Goal: Information Seeking & Learning: Learn about a topic

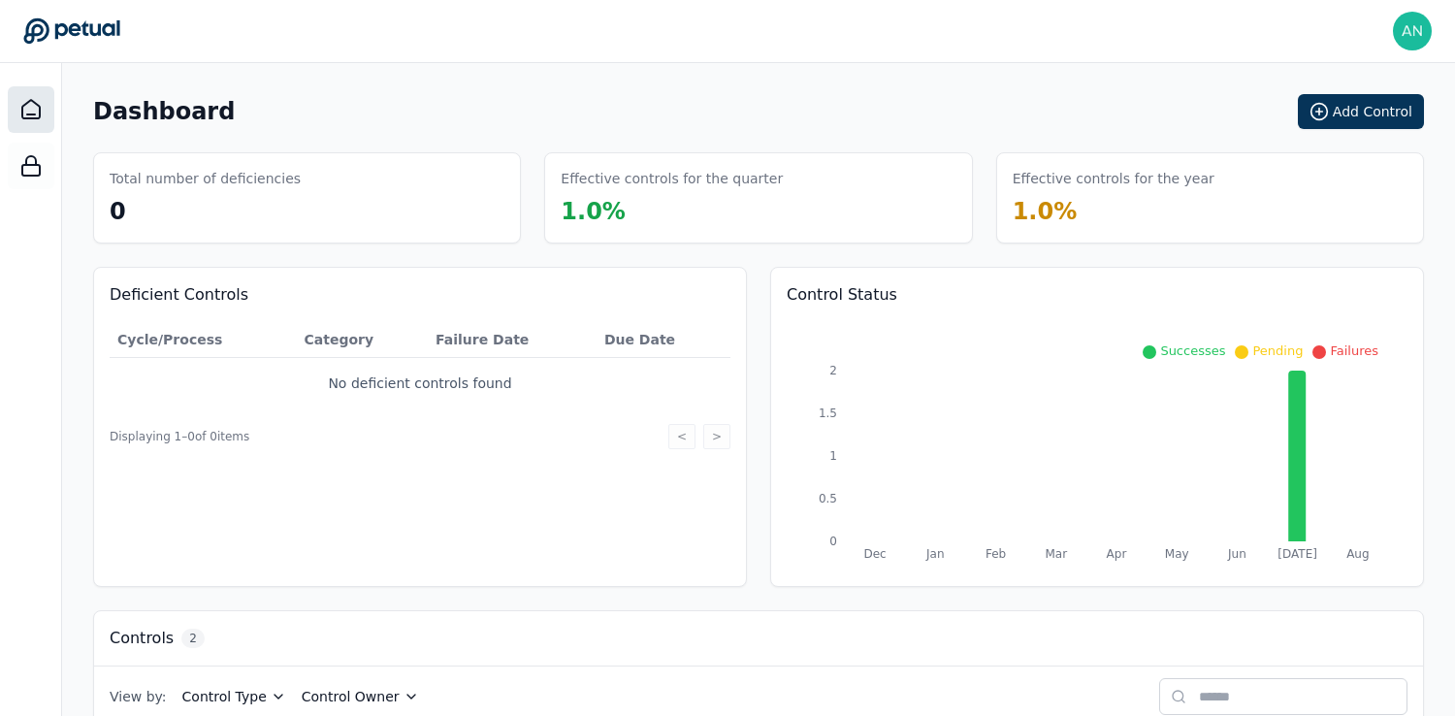
scroll to position [210, 0]
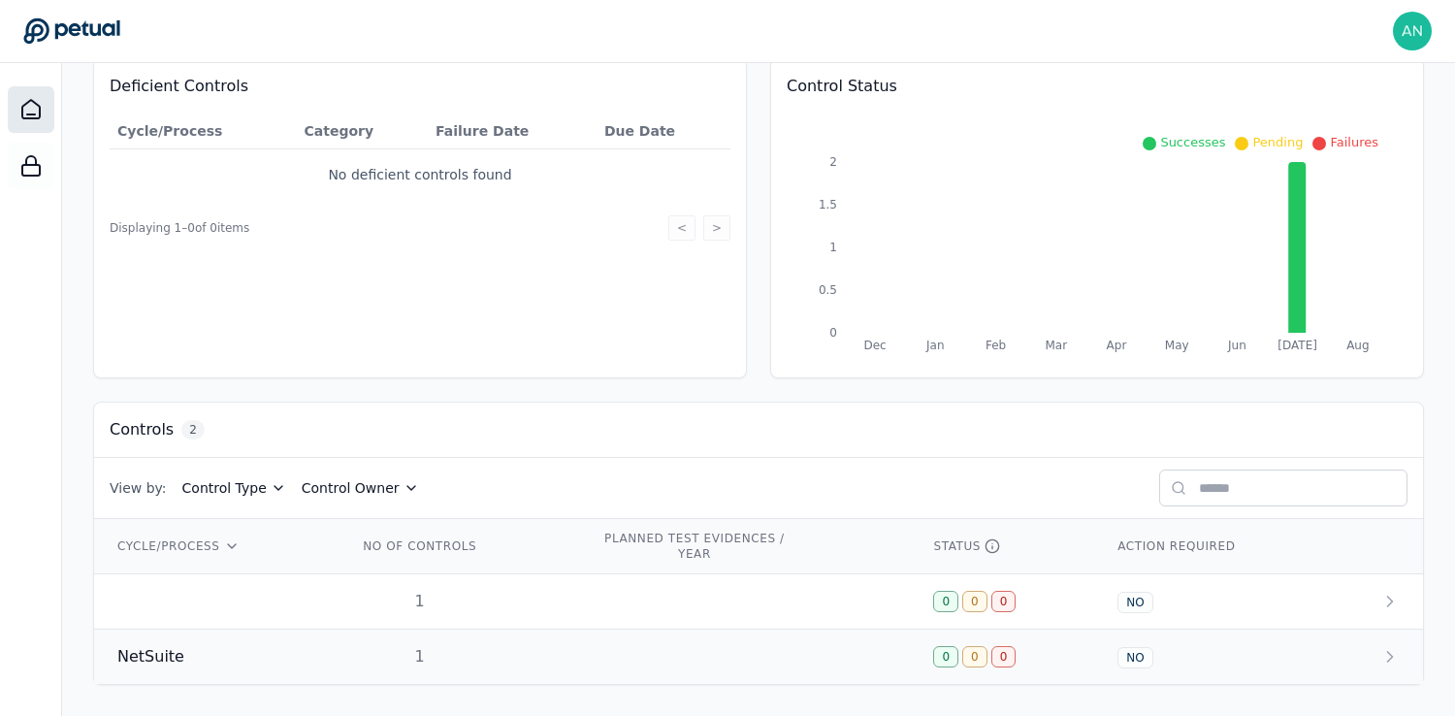
click at [445, 654] on div "1" at bounding box center [420, 656] width 124 height 23
click at [478, 617] on td "1" at bounding box center [457, 602] width 244 height 55
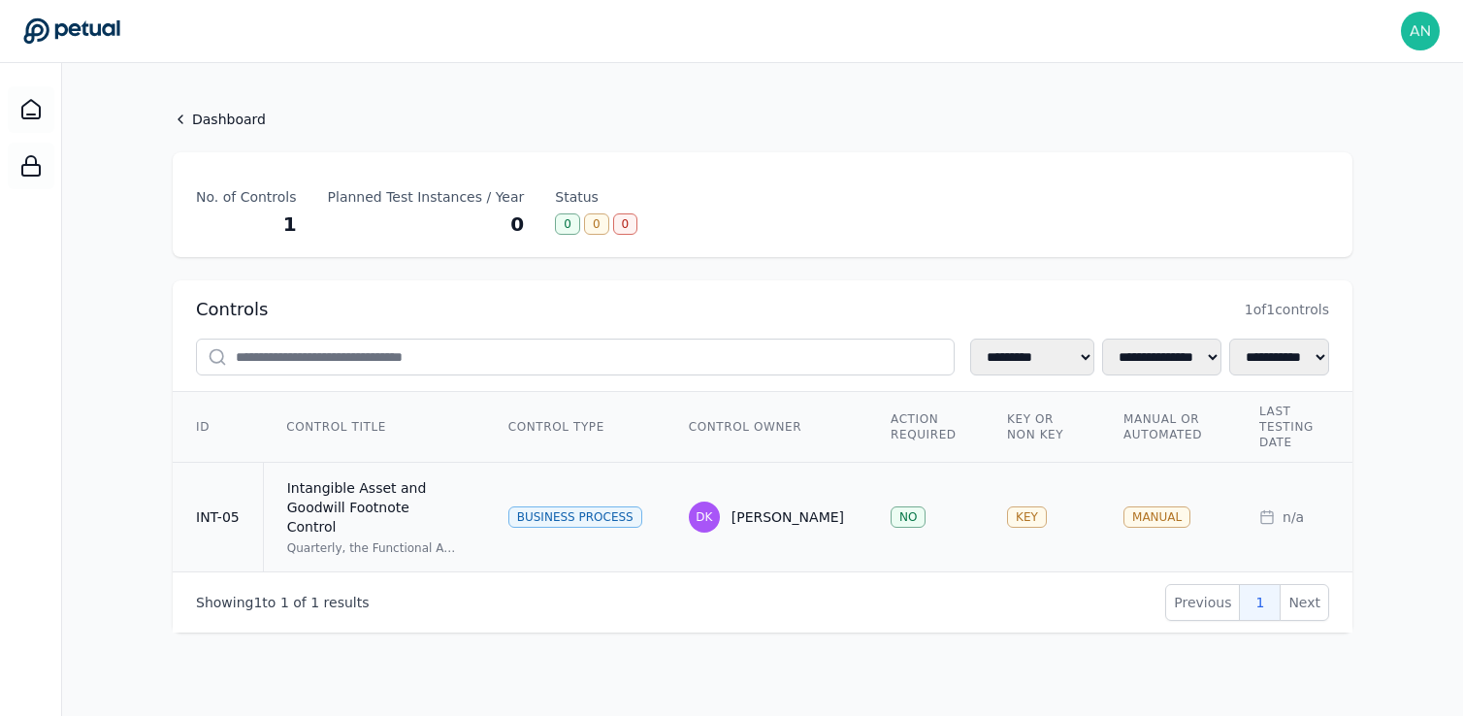
click at [377, 500] on div "Intangible Asset and Goodwill Footnote Control" at bounding box center [374, 507] width 175 height 58
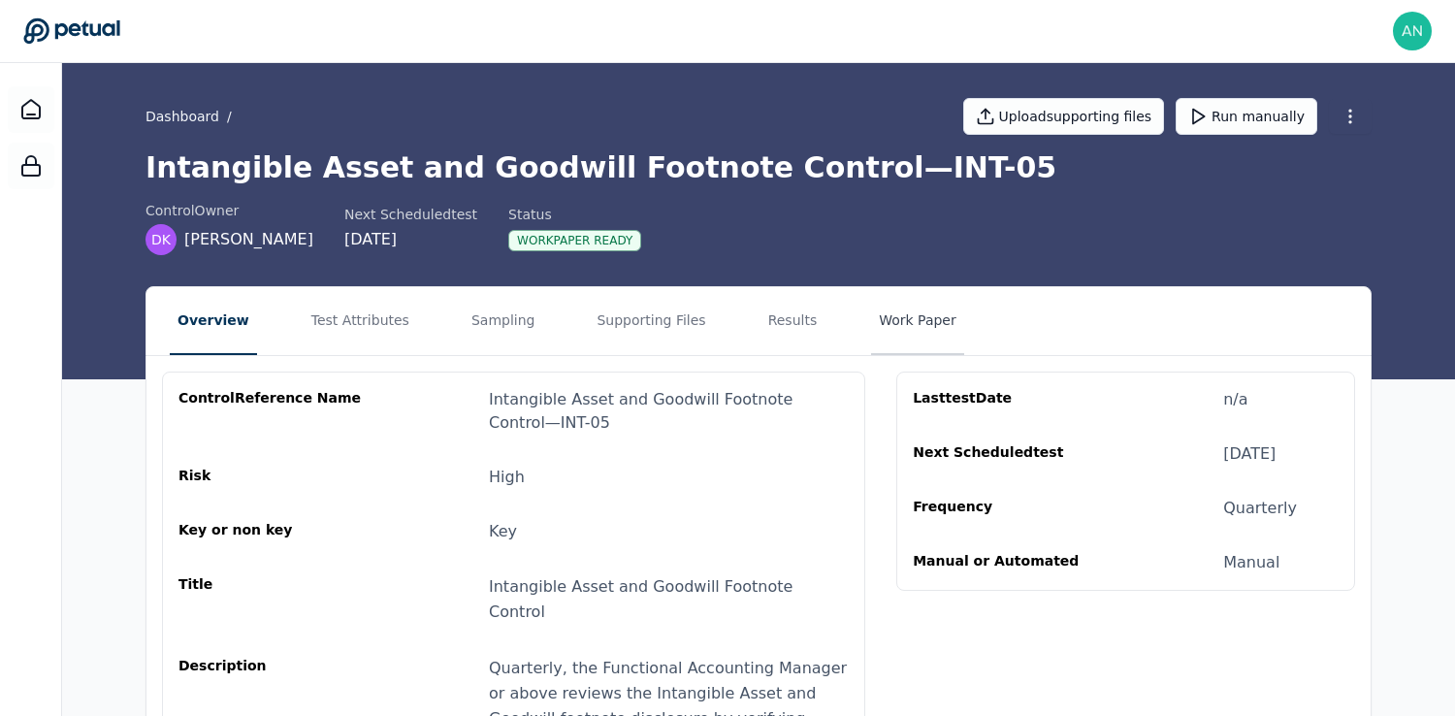
click at [878, 321] on button "Work Paper" at bounding box center [917, 321] width 93 height 68
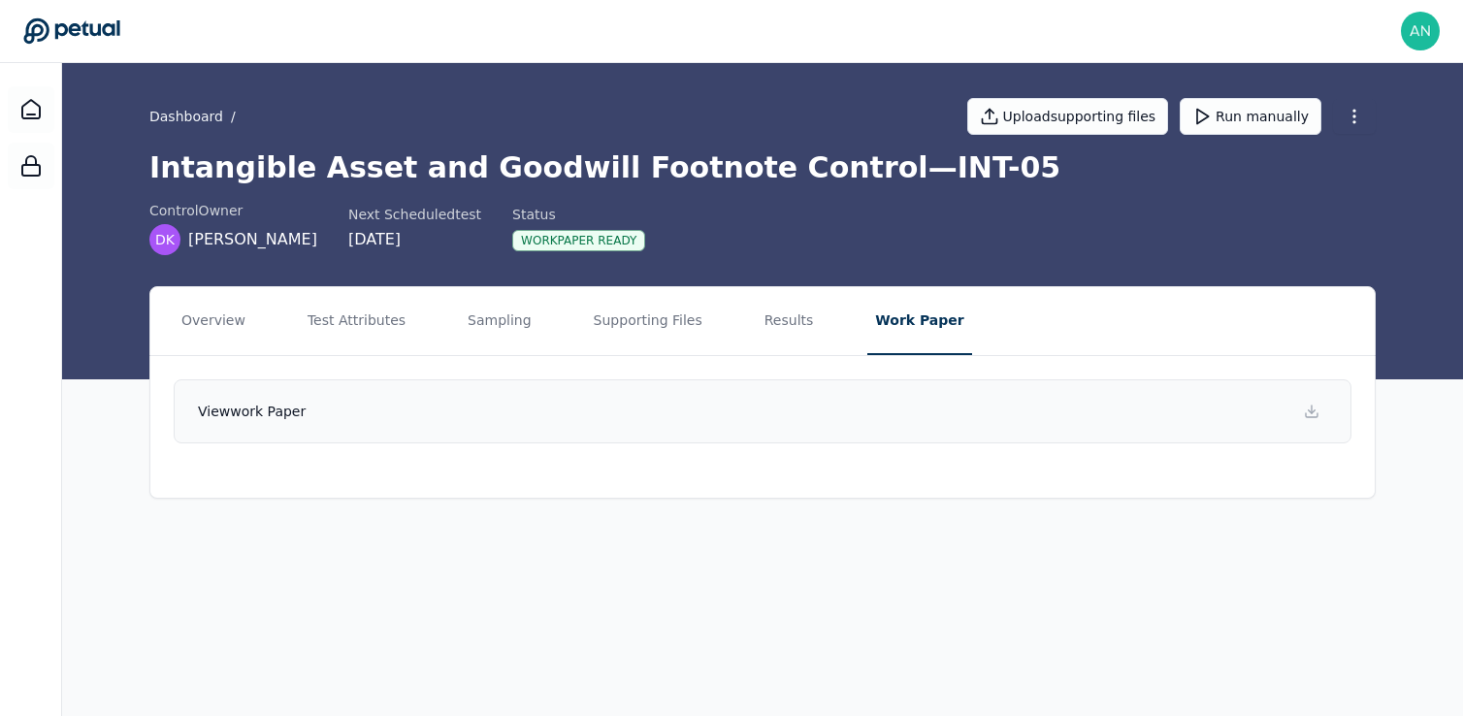
click at [630, 393] on link "View work paper" at bounding box center [763, 411] width 1178 height 64
click at [764, 316] on button "Results" at bounding box center [789, 321] width 65 height 68
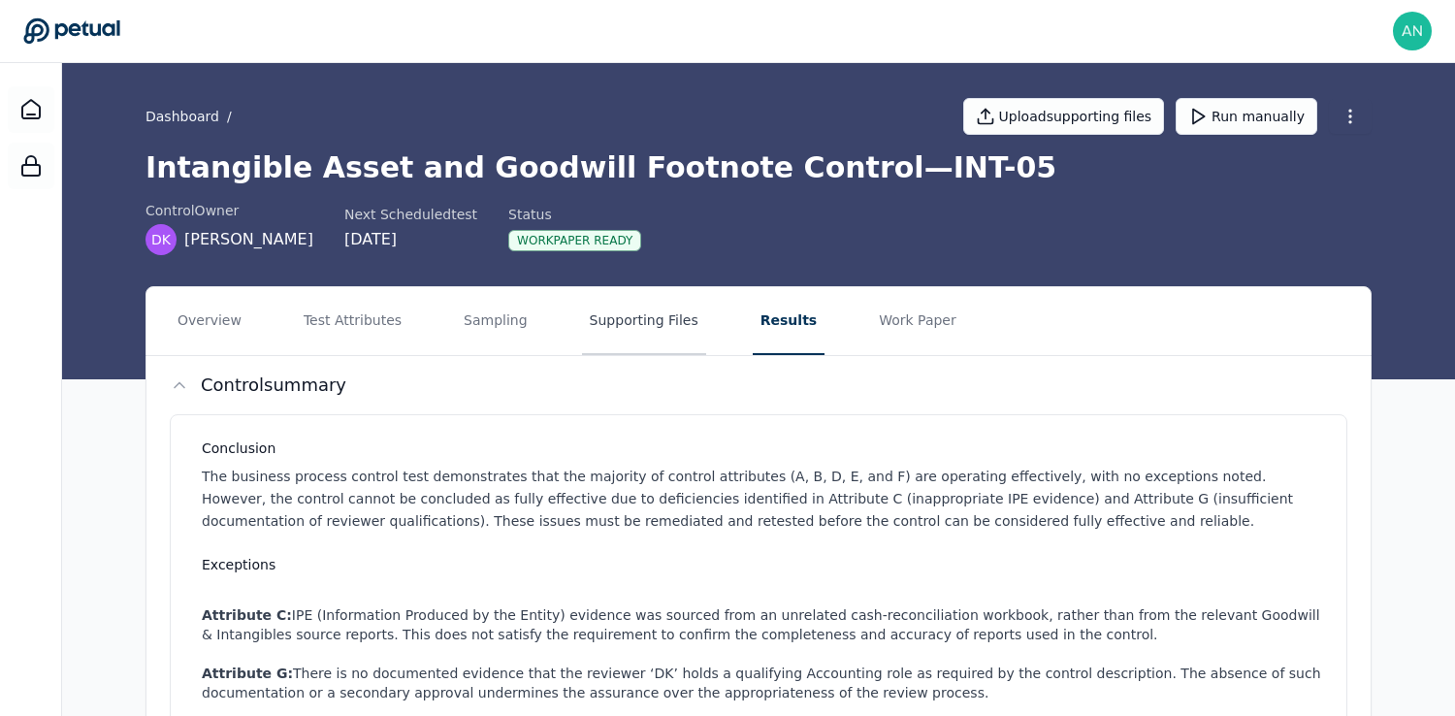
click at [623, 327] on button "Supporting Files" at bounding box center [644, 321] width 124 height 68
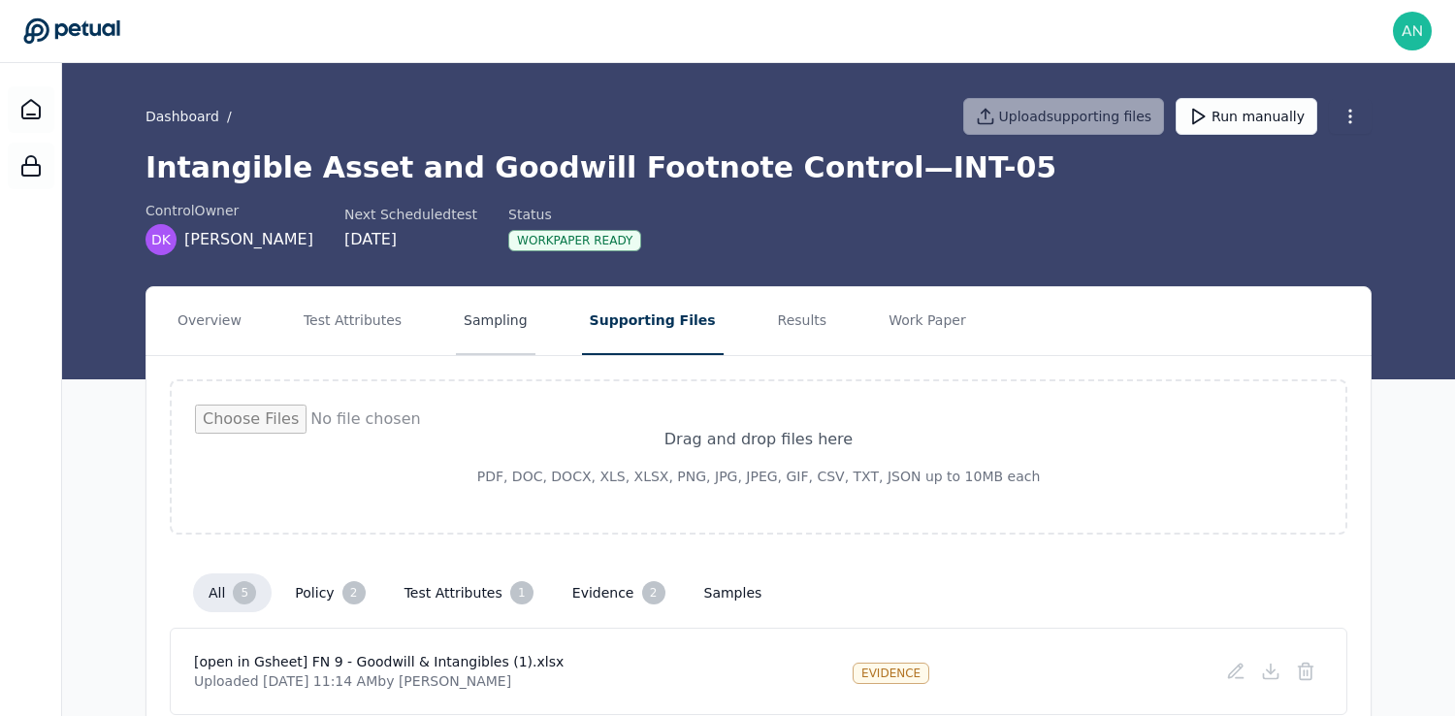
click at [476, 344] on button "Sampling" at bounding box center [496, 321] width 80 height 68
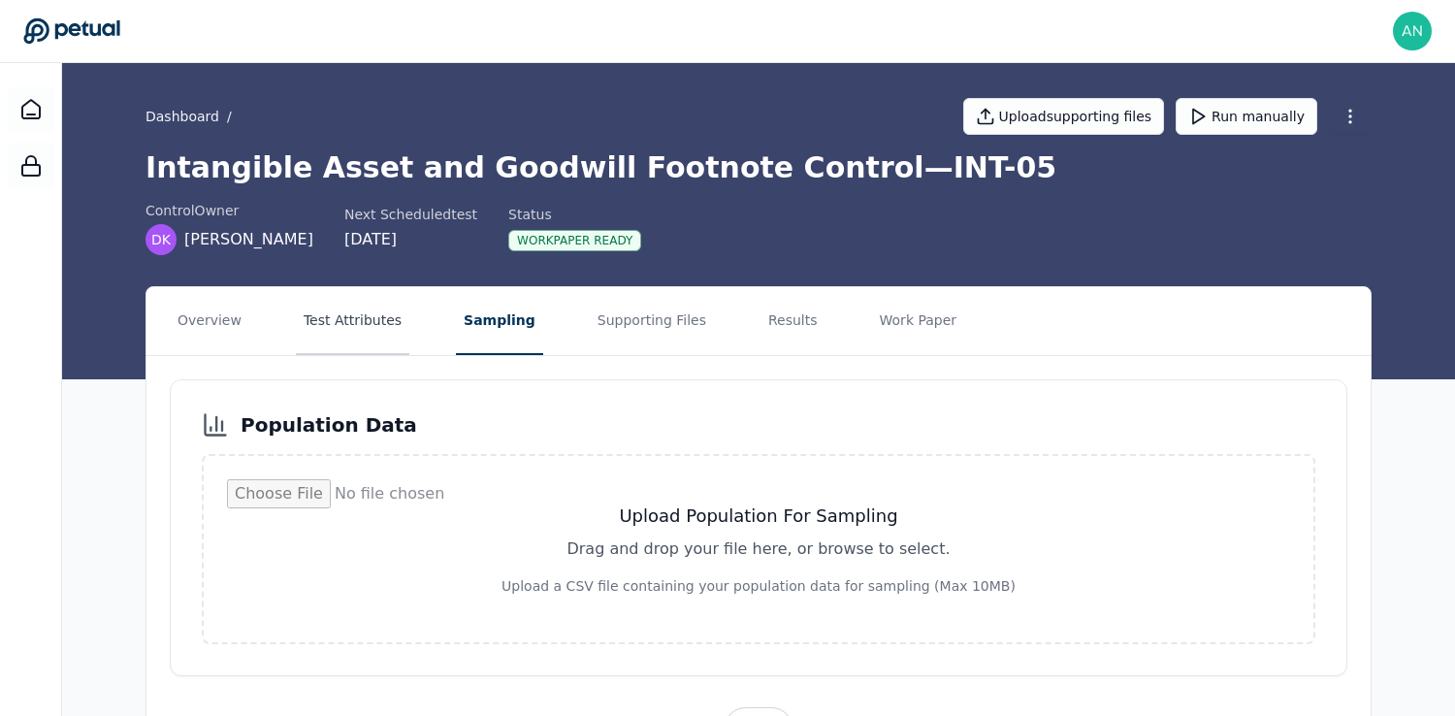
click at [384, 341] on button "Test Attributes" at bounding box center [353, 321] width 114 height 68
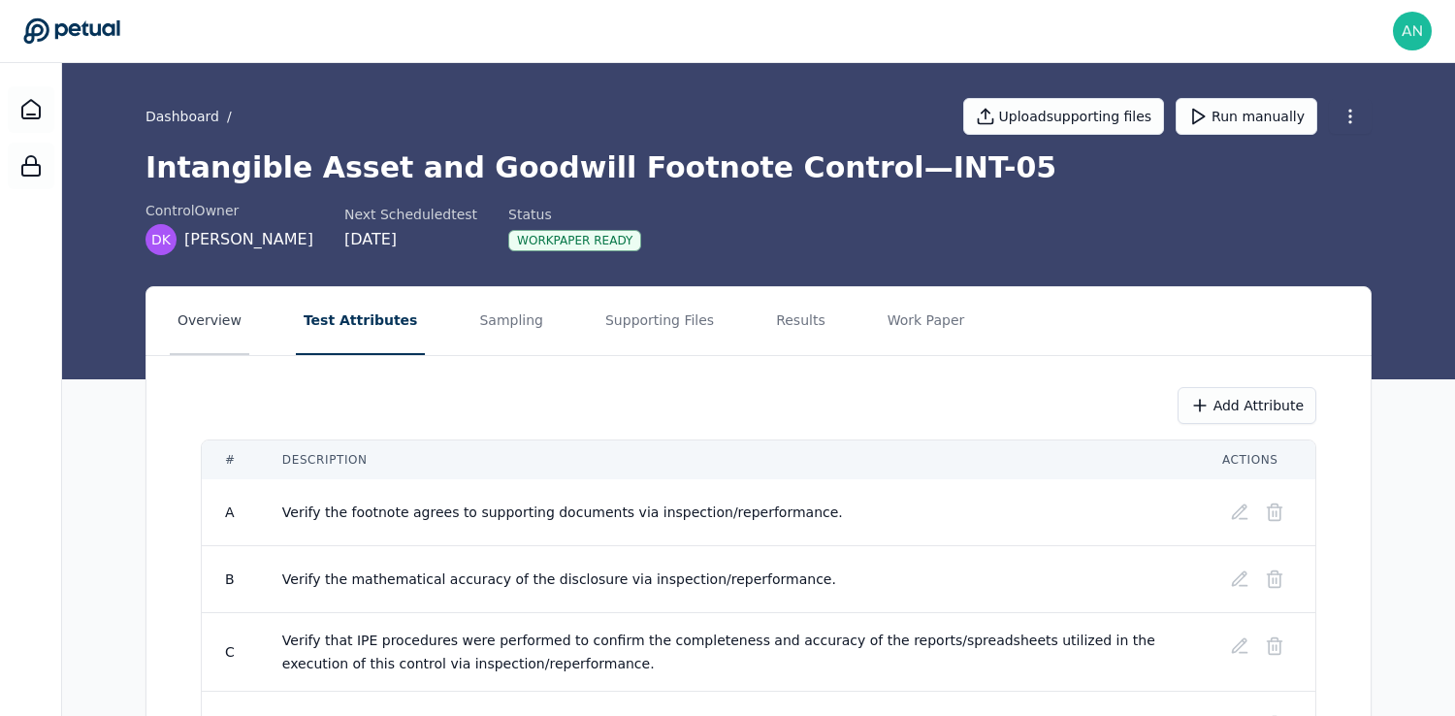
click at [231, 326] on button "Overview" at bounding box center [210, 321] width 80 height 68
